Goal: Information Seeking & Learning: Learn about a topic

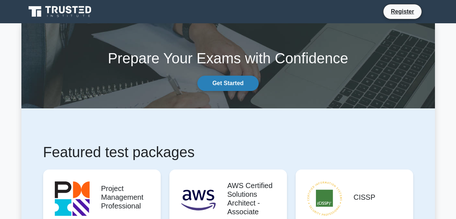
click at [218, 85] on link "Get Started" at bounding box center [227, 83] width 61 height 15
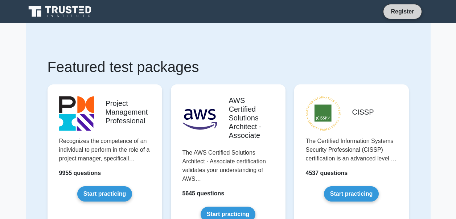
click at [409, 9] on link "Register" at bounding box center [403, 11] width 32 height 9
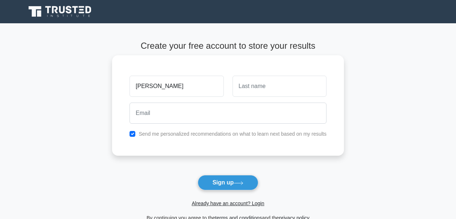
type input "[PERSON_NAME]"
click at [246, 89] on input "text" at bounding box center [280, 86] width 94 height 21
type input "goretti"
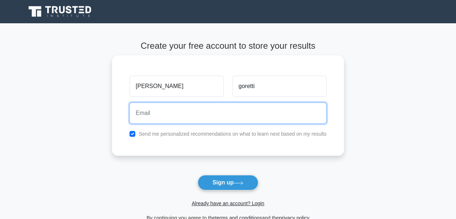
click at [150, 115] on input "email" at bounding box center [228, 112] width 197 height 21
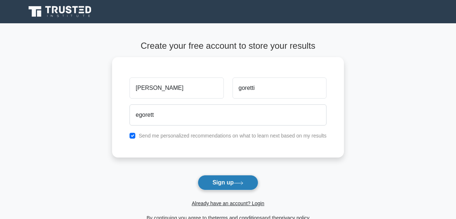
click at [219, 184] on button "Sign up" at bounding box center [228, 182] width 61 height 15
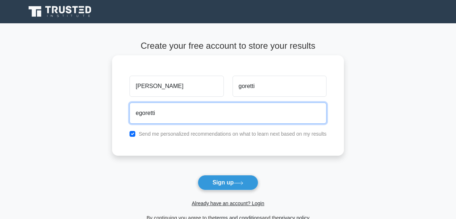
click at [198, 175] on button "Sign up" at bounding box center [228, 182] width 61 height 15
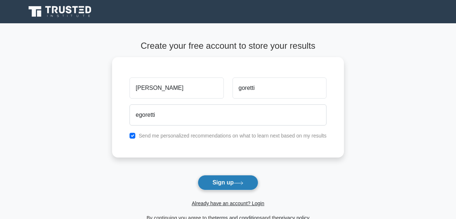
click at [224, 183] on button "Sign up" at bounding box center [228, 182] width 61 height 15
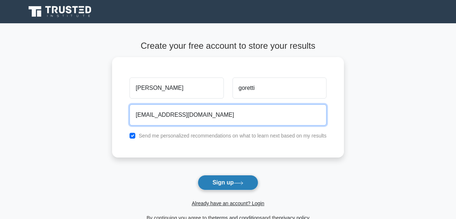
type input "egorettinchama@gmali.com"
click at [198, 175] on button "Sign up" at bounding box center [228, 182] width 61 height 15
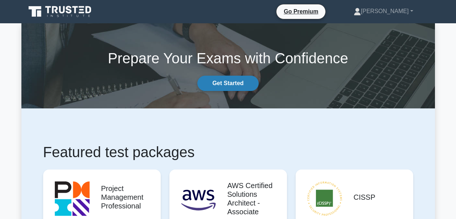
click at [241, 82] on link "Get Started" at bounding box center [227, 83] width 61 height 15
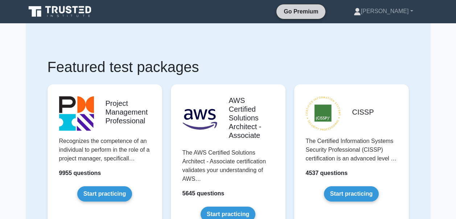
click at [322, 11] on link "Go Premium" at bounding box center [301, 11] width 43 height 9
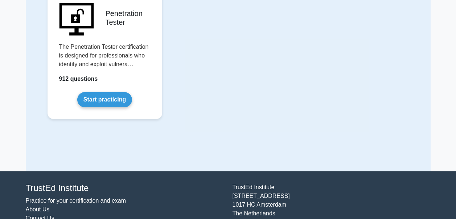
scroll to position [1737, 0]
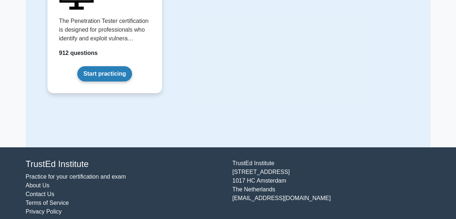
click at [110, 66] on link "Start practicing" at bounding box center [104, 73] width 55 height 15
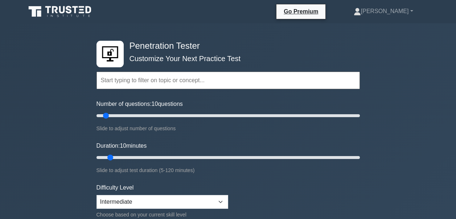
click at [111, 79] on input "text" at bounding box center [229, 80] width 264 height 17
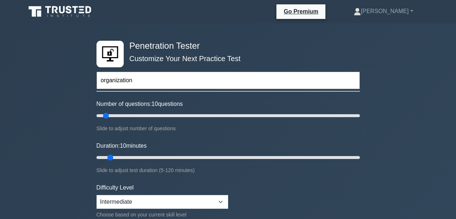
type input "organization"
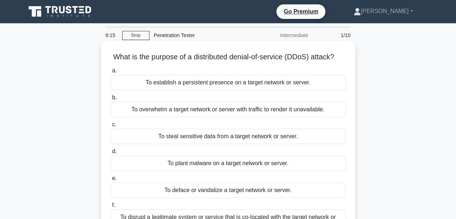
click at [248, 90] on div "To establish a persistent presence on a target network or server." at bounding box center [228, 82] width 235 height 15
click at [111, 73] on input "a. To establish a persistent presence on a target network or server." at bounding box center [111, 70] width 0 height 5
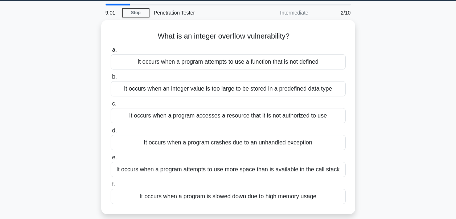
scroll to position [29, 0]
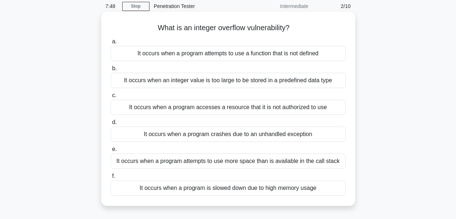
click at [225, 80] on div "It occurs when an integer value is too large to be stored in a predefined data …" at bounding box center [228, 80] width 235 height 15
click at [111, 71] on input "b. It occurs when an integer value is too large to be stored in a predefined da…" at bounding box center [111, 68] width 0 height 5
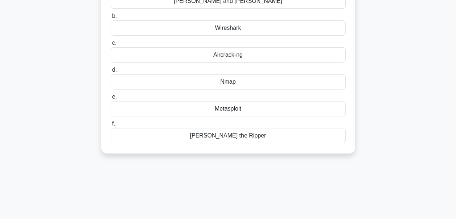
scroll to position [0, 0]
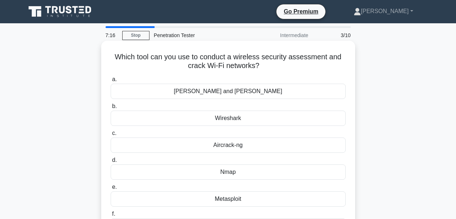
click at [229, 118] on div "Wireshark" at bounding box center [228, 117] width 235 height 15
click at [111, 109] on input "b. Wireshark" at bounding box center [111, 106] width 0 height 5
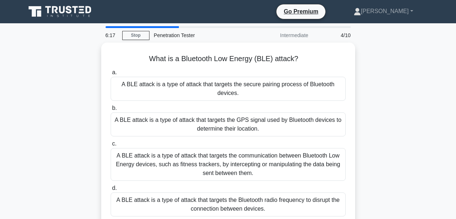
scroll to position [15, 0]
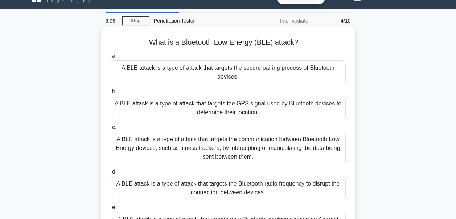
click at [253, 68] on div "A BLE attack is a type of attack that targets the secure pairing process of Blu…" at bounding box center [228, 72] width 235 height 24
click at [111, 58] on input "a. A BLE attack is a type of attack that targets the secure pairing process of …" at bounding box center [111, 56] width 0 height 5
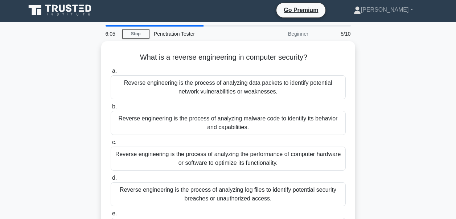
scroll to position [0, 0]
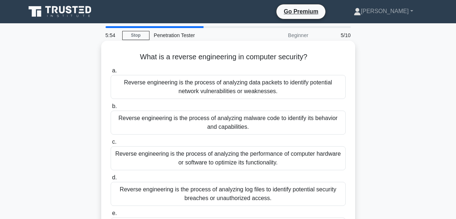
click at [223, 121] on div "Reverse engineering is the process of analyzing malware code to identify its be…" at bounding box center [228, 122] width 235 height 24
click at [111, 109] on input "b. Reverse engineering is the process of analyzing malware code to identify its…" at bounding box center [111, 106] width 0 height 5
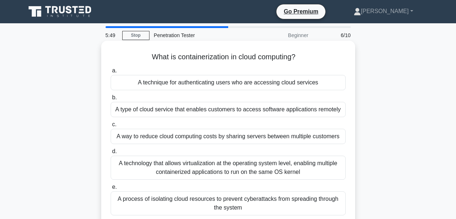
click at [227, 108] on div "A type of cloud service that enables customers to access software applications …" at bounding box center [228, 109] width 235 height 15
click at [111, 100] on input "b. A type of cloud service that enables customers to access software applicatio…" at bounding box center [111, 97] width 0 height 5
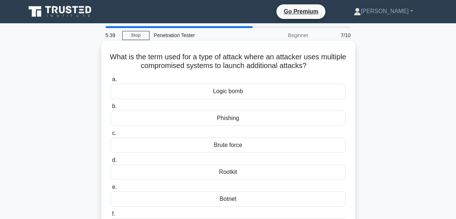
click at [222, 118] on div "Phishing" at bounding box center [228, 117] width 235 height 15
click at [111, 109] on input "b. Phishing" at bounding box center [111, 106] width 0 height 5
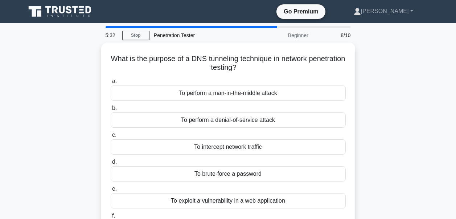
click at [222, 118] on div "To perform a denial-of-service attack" at bounding box center [228, 119] width 235 height 15
click at [111, 110] on input "b. To perform a denial-of-service attack" at bounding box center [111, 108] width 0 height 5
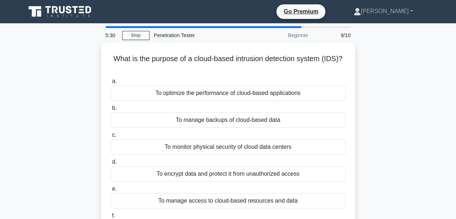
click at [222, 118] on div "To manage backups of cloud-based data" at bounding box center [228, 119] width 235 height 15
click at [111, 110] on input "b. To manage backups of cloud-based data" at bounding box center [111, 108] width 0 height 5
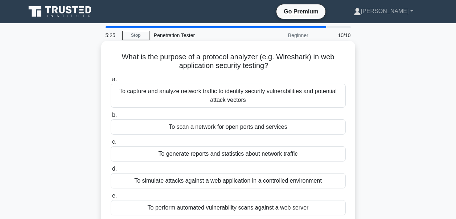
click at [230, 96] on div "To capture and analyze network traffic to identify security vulnerabilities and…" at bounding box center [228, 95] width 235 height 24
click at [111, 82] on input "a. To capture and analyze network traffic to identify security vulnerabilities …" at bounding box center [111, 79] width 0 height 5
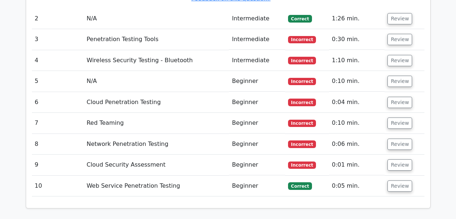
scroll to position [920, 0]
